Goal: Information Seeking & Learning: Learn about a topic

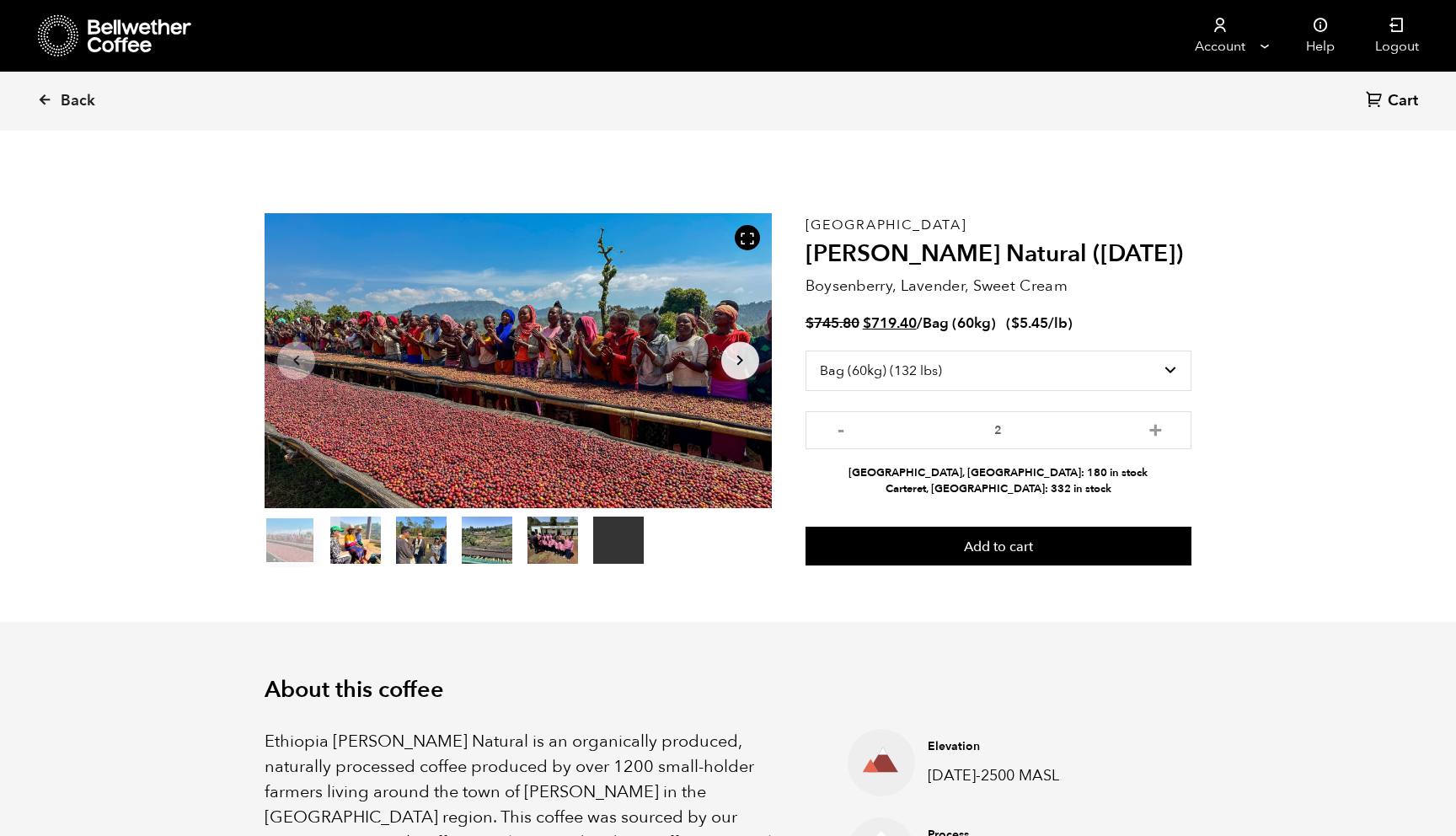
select select "bag-3"
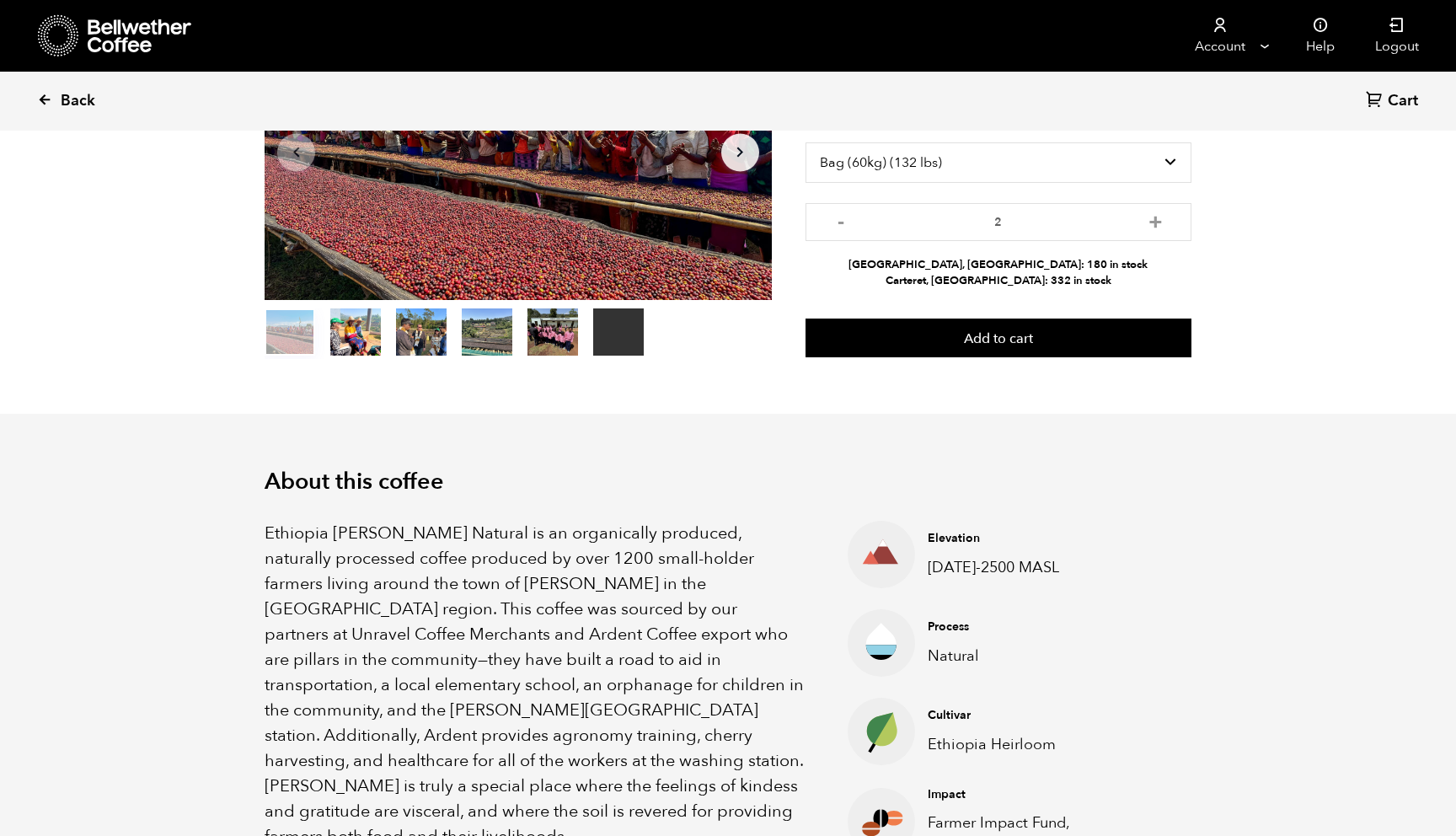
scroll to position [733, 897]
click at [62, 96] on span "Back" at bounding box center [78, 101] width 35 height 21
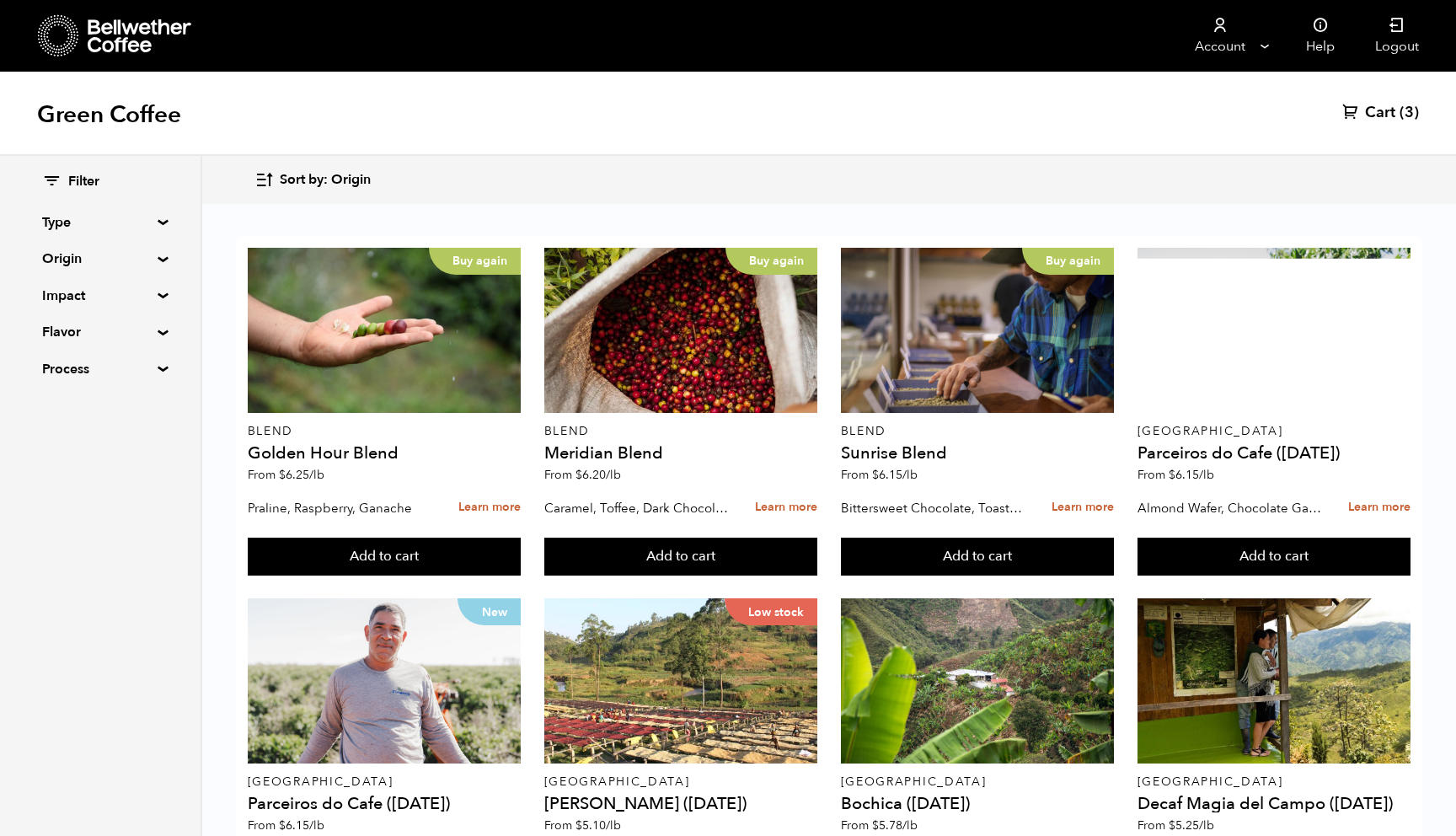
scroll to position [763, 0]
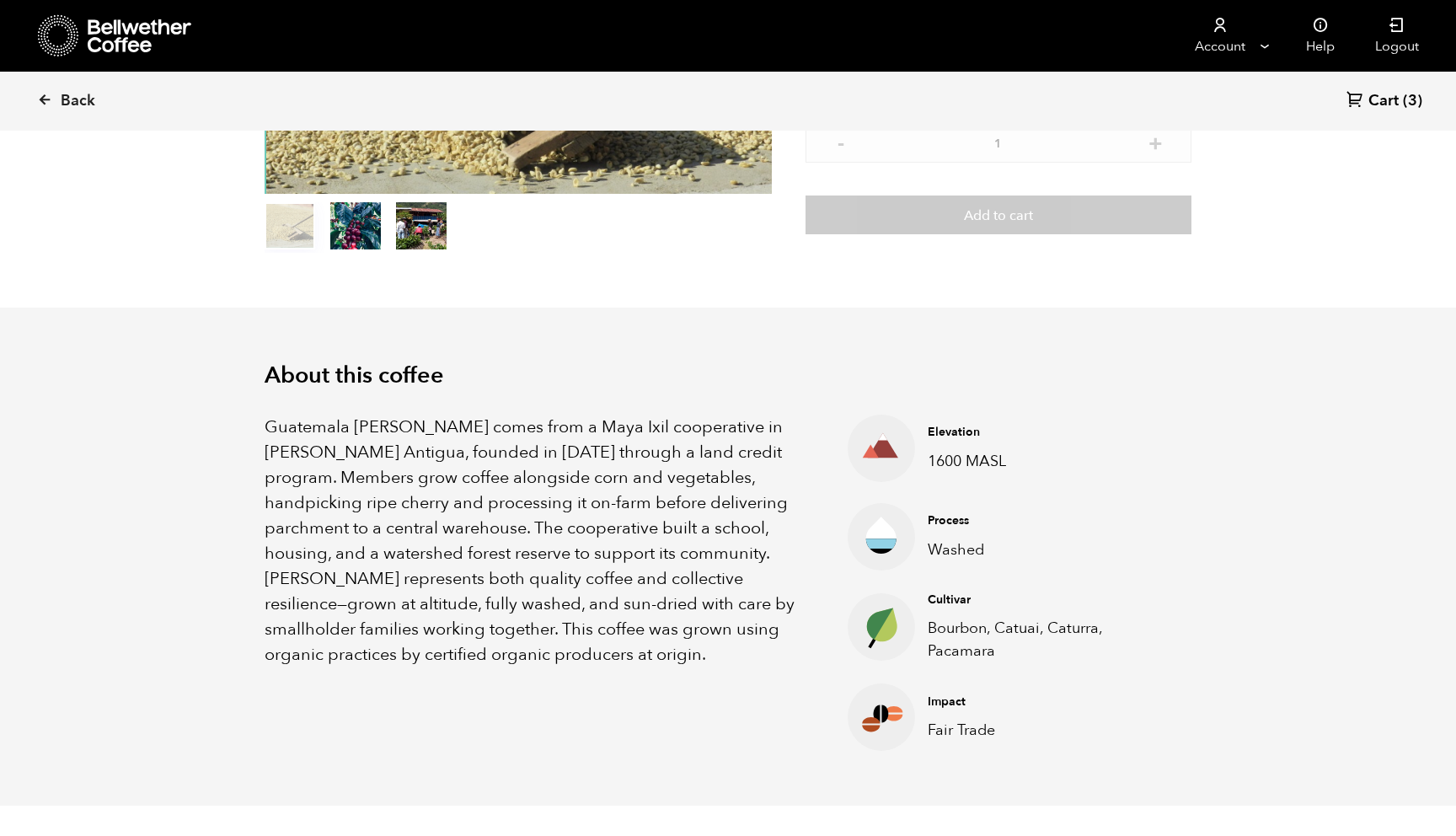
scroll to position [373, 0]
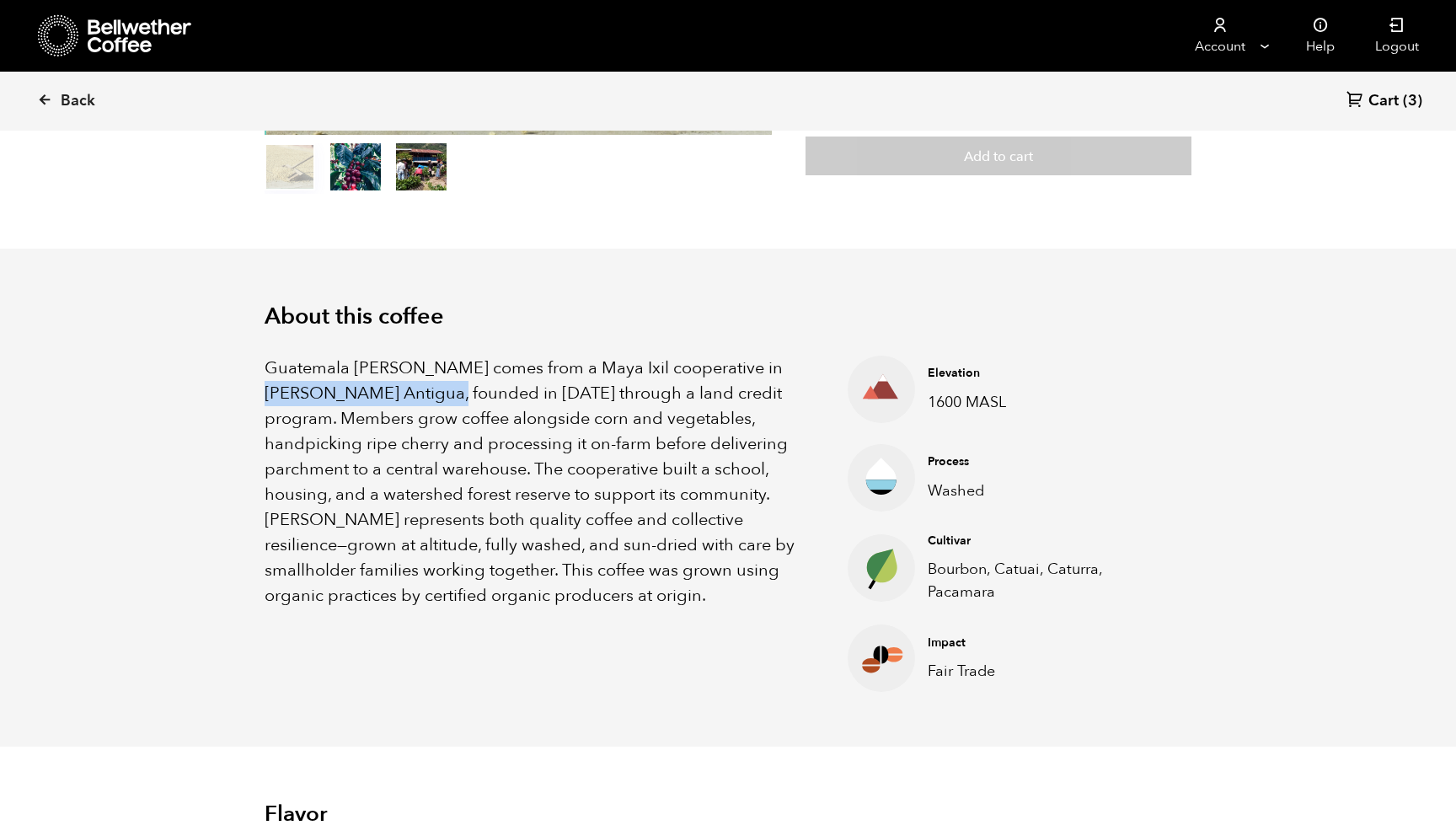
drag, startPoint x: 746, startPoint y: 362, endPoint x: 399, endPoint y: 400, distance: 349.1
click at [400, 400] on p "Guatemala Flor de Maiz comes from a Maya Ixil cooperative in Villa Hortensia An…" at bounding box center [535, 481] width 541 height 252
copy p "Villa Hortensia Antigua"
click at [66, 87] on link "Back" at bounding box center [89, 100] width 104 height 57
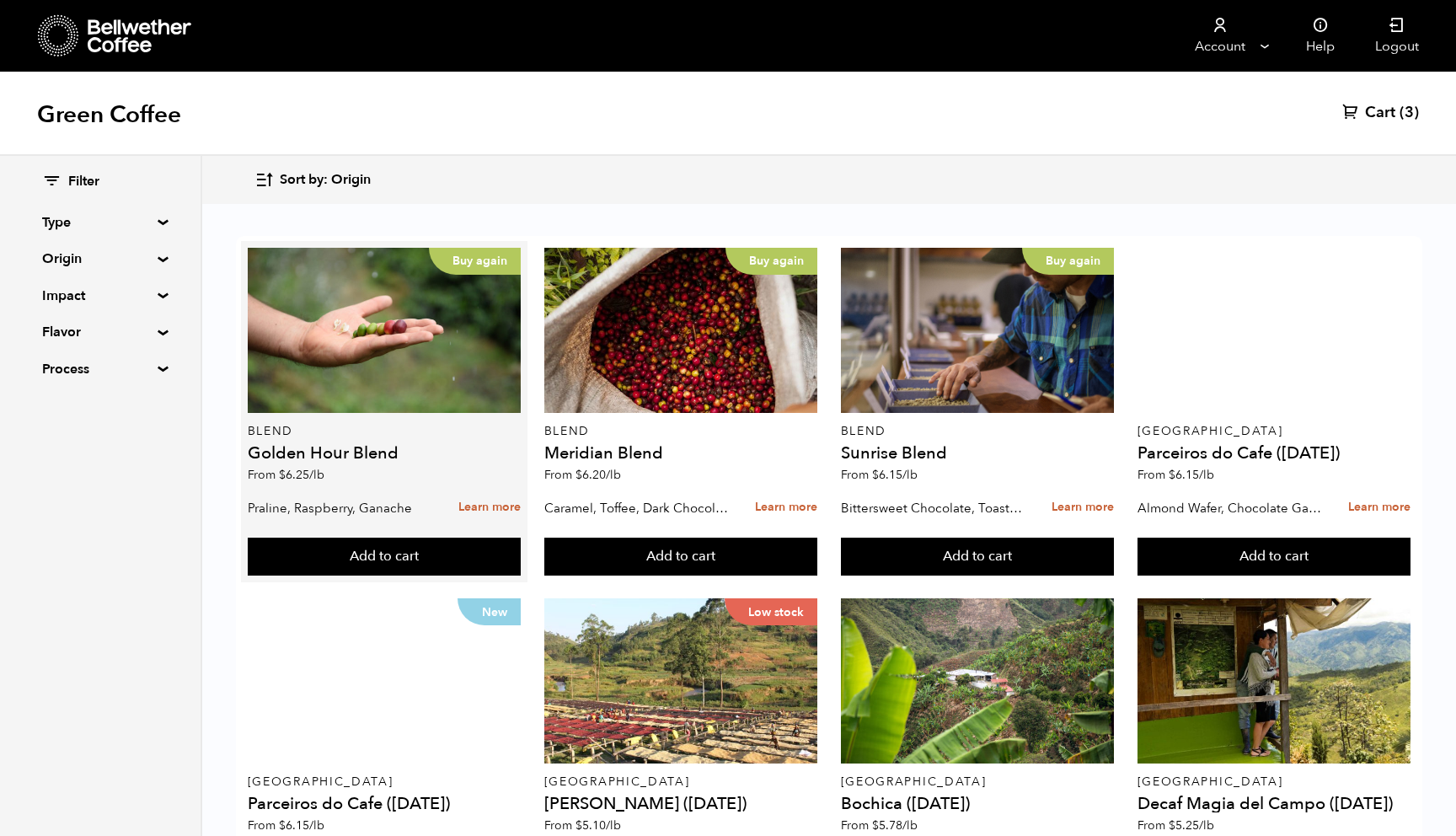
scroll to position [653, 0]
